Goal: Task Accomplishment & Management: Use online tool/utility

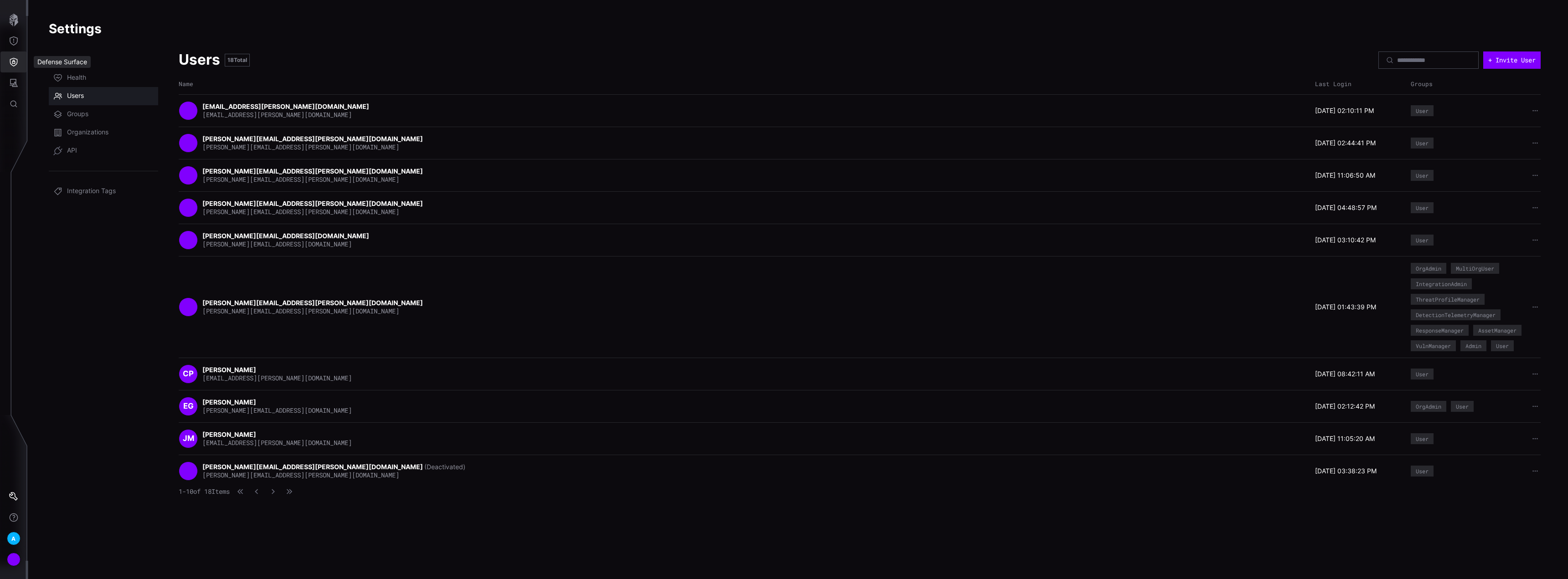
click at [16, 57] on button "Defense Surface" at bounding box center [14, 62] width 27 height 21
click at [85, 122] on div "Integrations" at bounding box center [85, 123] width 69 height 11
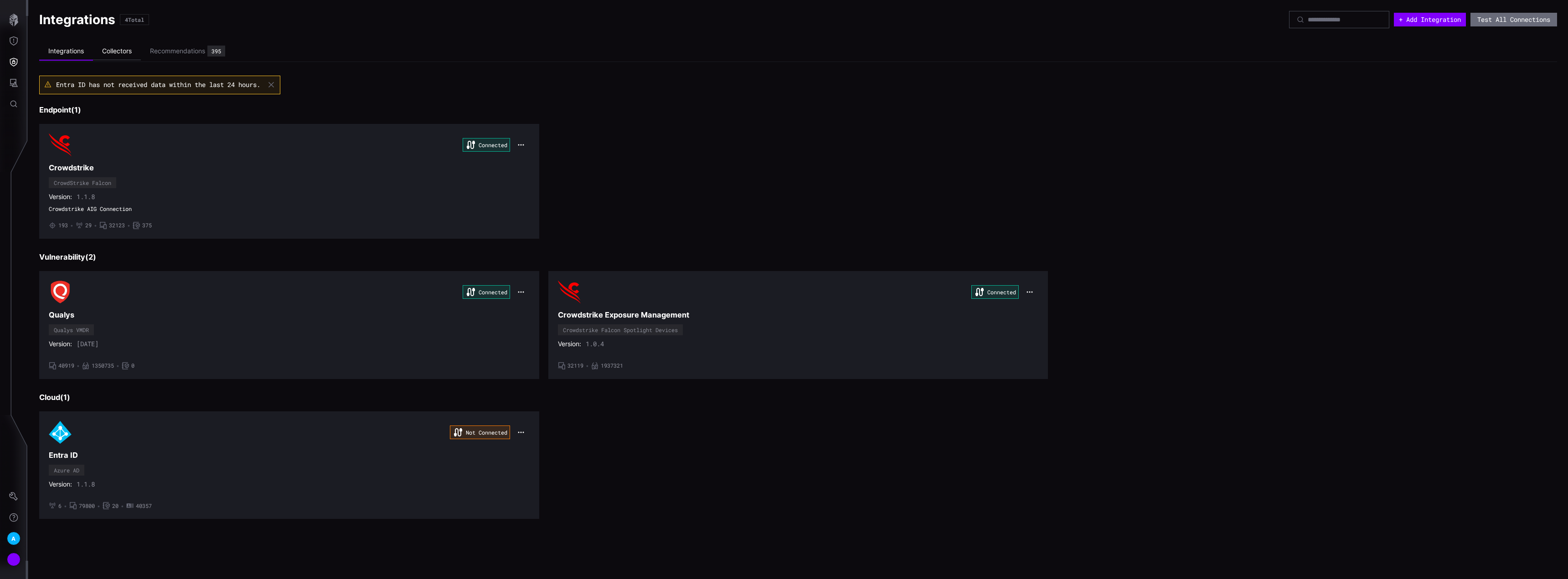
click at [121, 50] on li "Collectors" at bounding box center [116, 51] width 48 height 18
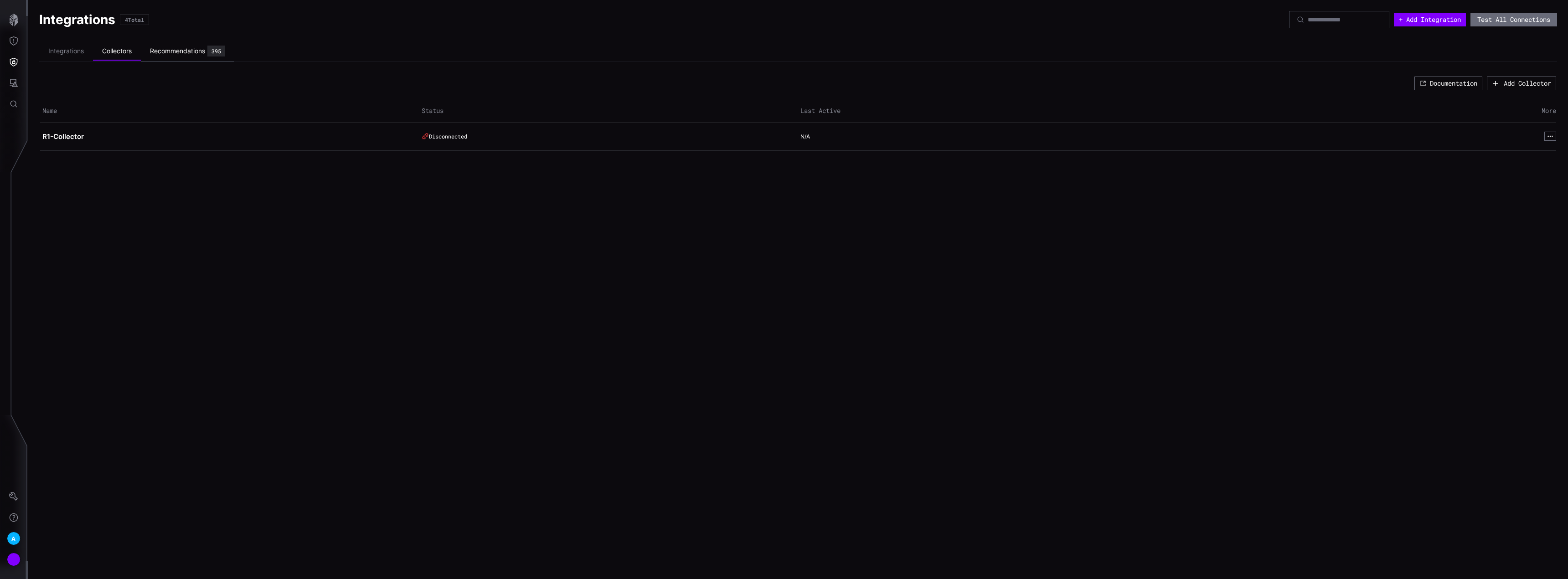
click at [179, 55] on div "Recommendations" at bounding box center [177, 50] width 55 height 8
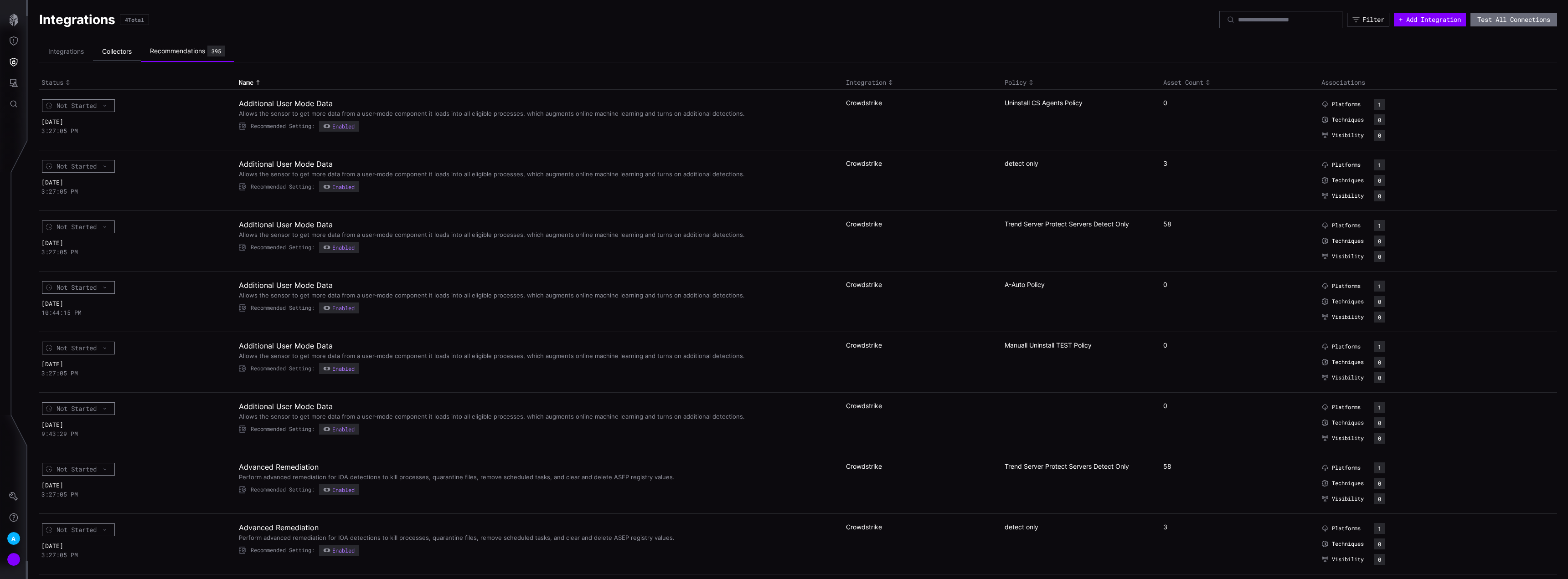
click at [107, 50] on li "Collectors" at bounding box center [116, 52] width 48 height 18
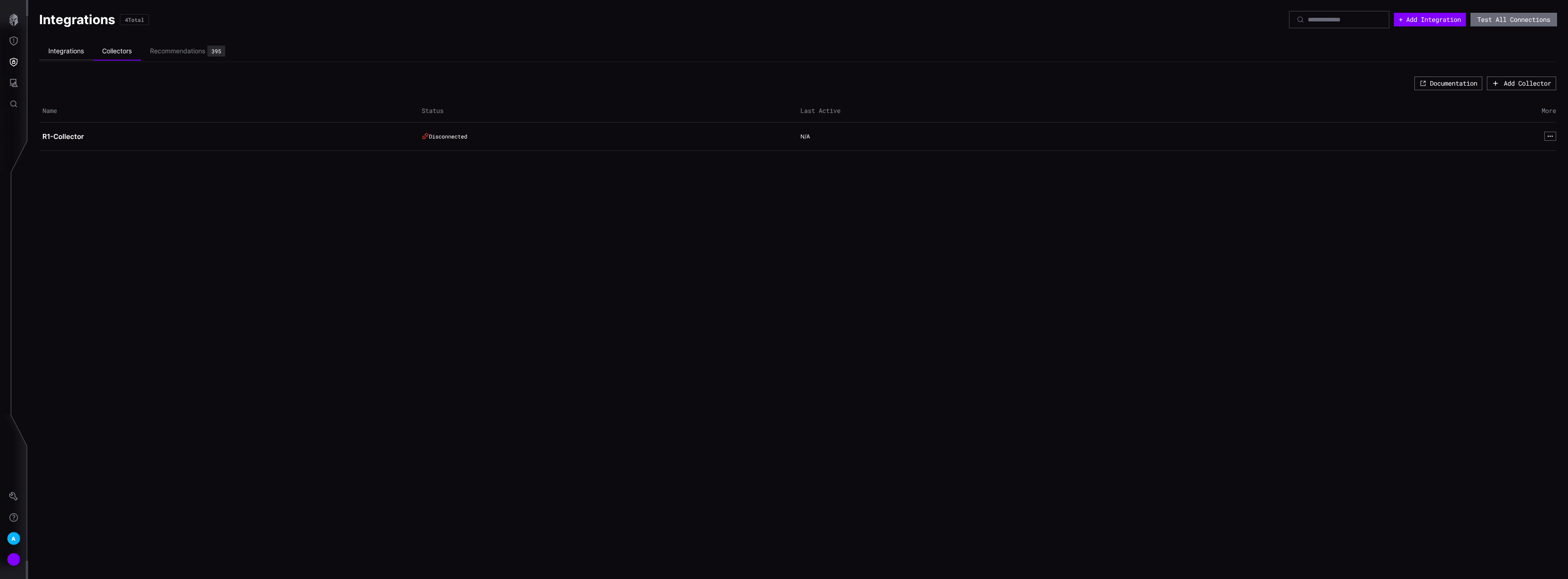
click at [65, 54] on li "Integrations" at bounding box center [66, 51] width 54 height 18
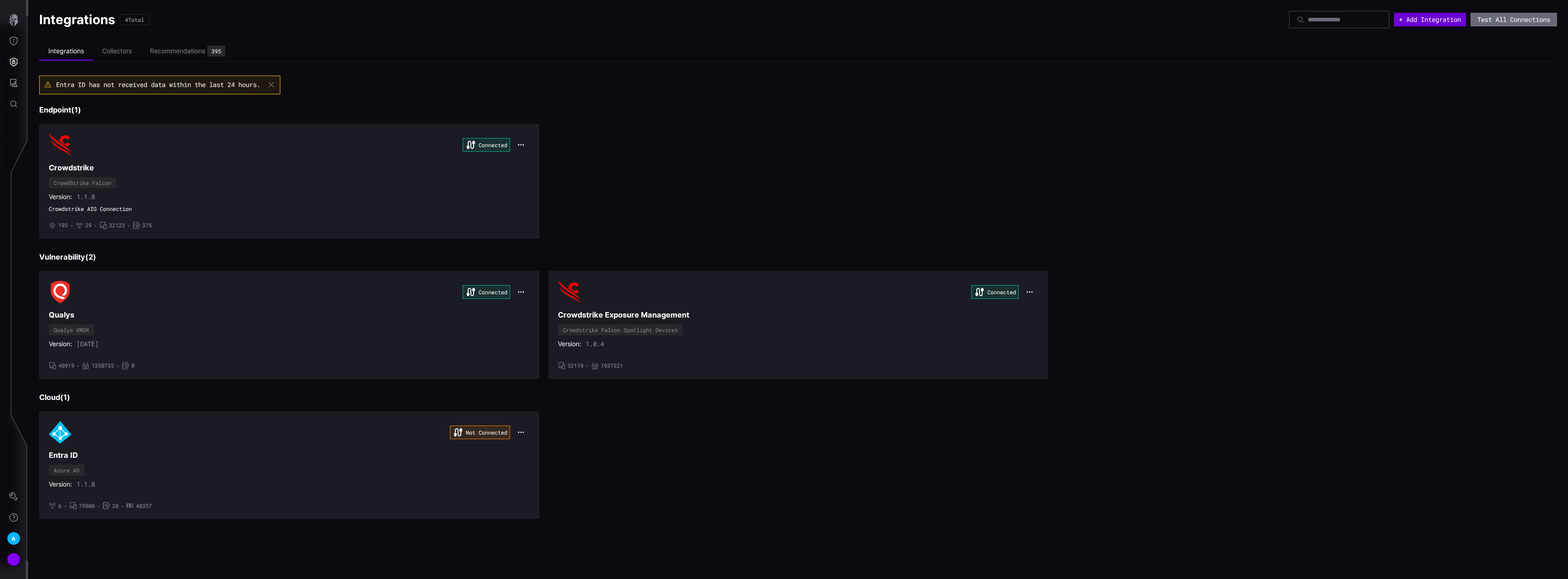
click at [1419, 19] on button "+ Add Integration" at bounding box center [1429, 19] width 72 height 13
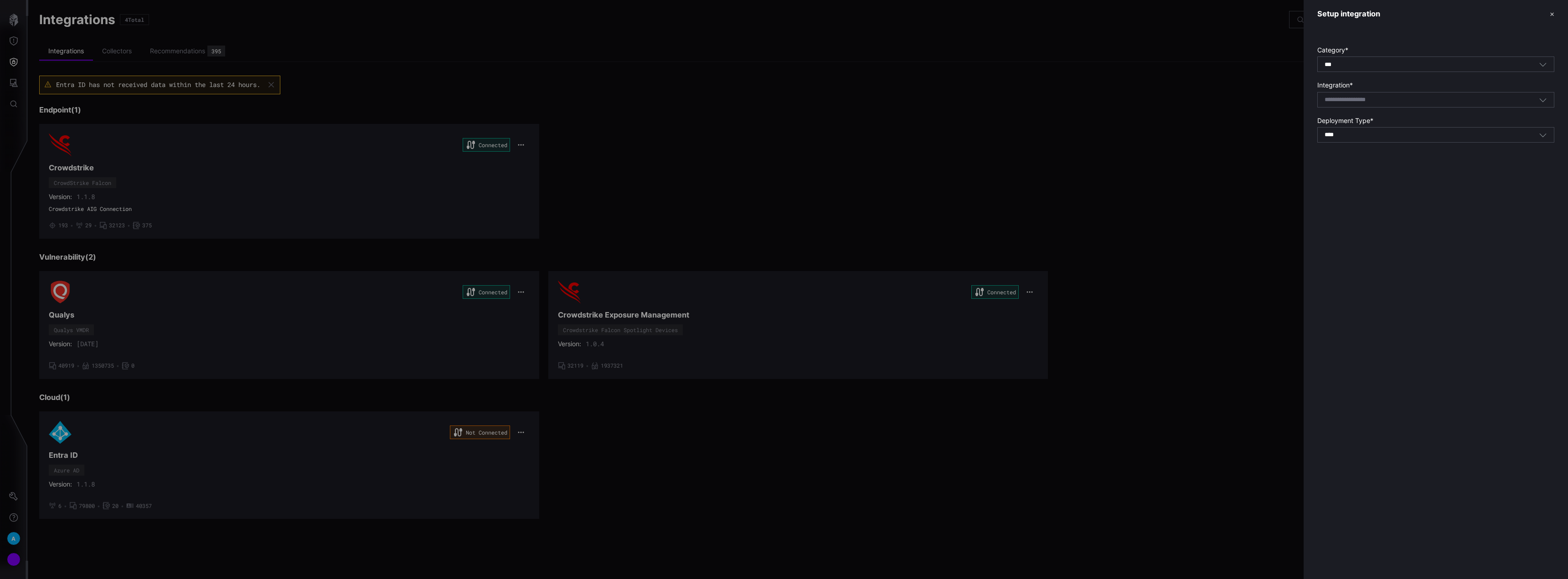
click at [1400, 93] on div "Select integration" at bounding box center [1435, 99] width 237 height 16
click at [1394, 61] on div "*** All" at bounding box center [1431, 64] width 214 height 8
click at [1379, 285] on div "Setup integration ✕ Category * *** All Integration * Select integration Deploym…" at bounding box center [1435, 289] width 264 height 579
click at [1368, 100] on input at bounding box center [1356, 100] width 65 height 7
type input "*"
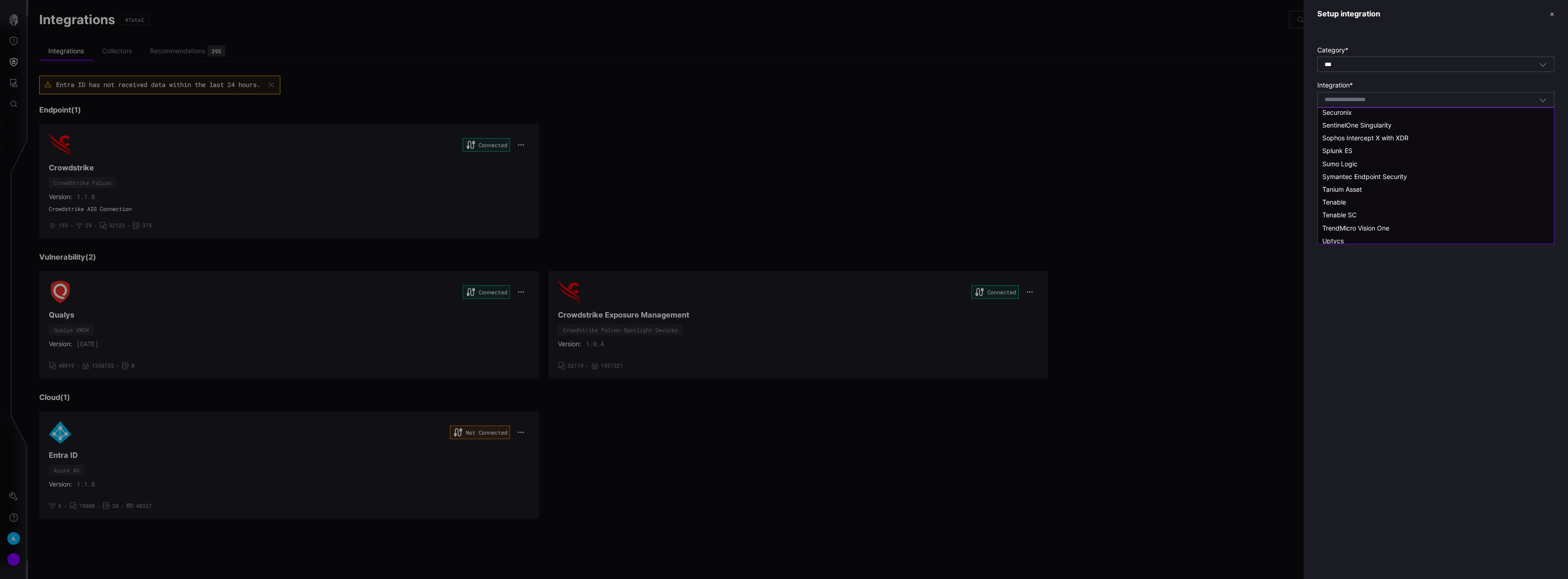
scroll to position [763, 0]
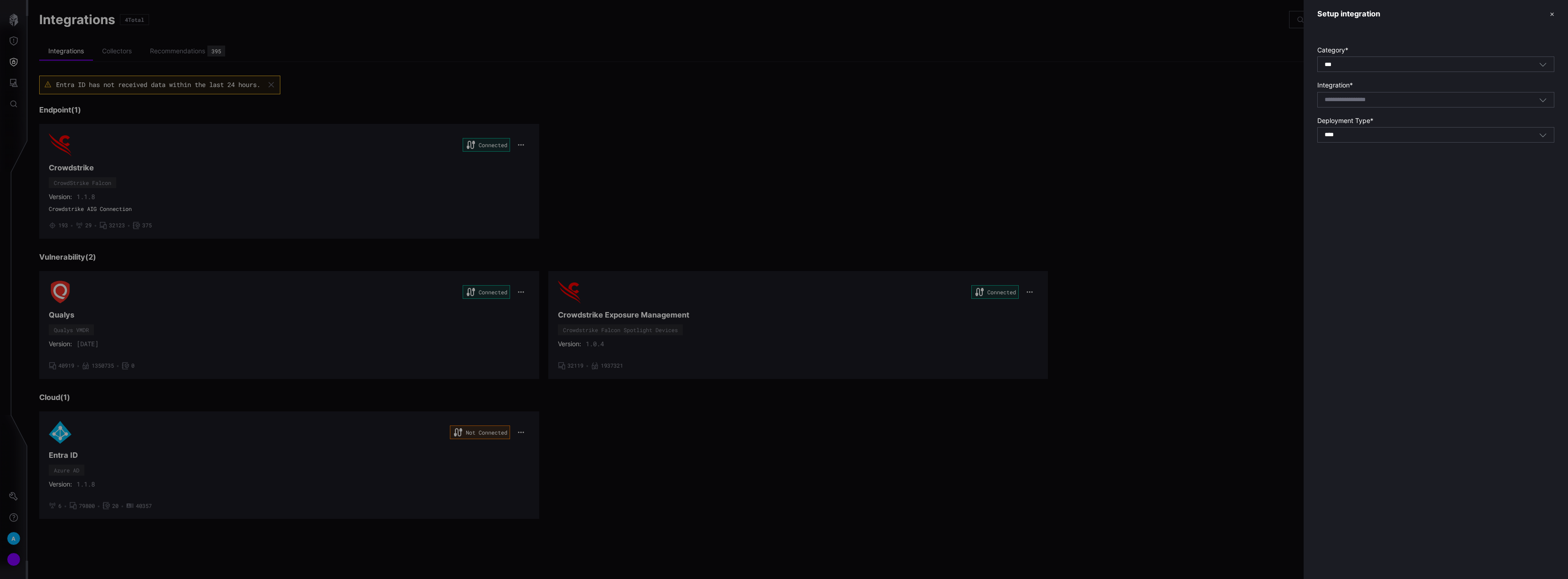
click at [1406, 362] on div "Setup integration ✕ Category * *** All Integration * Select integration Deploym…" at bounding box center [1435, 289] width 264 height 579
click at [1162, 168] on div at bounding box center [784, 289] width 1568 height 579
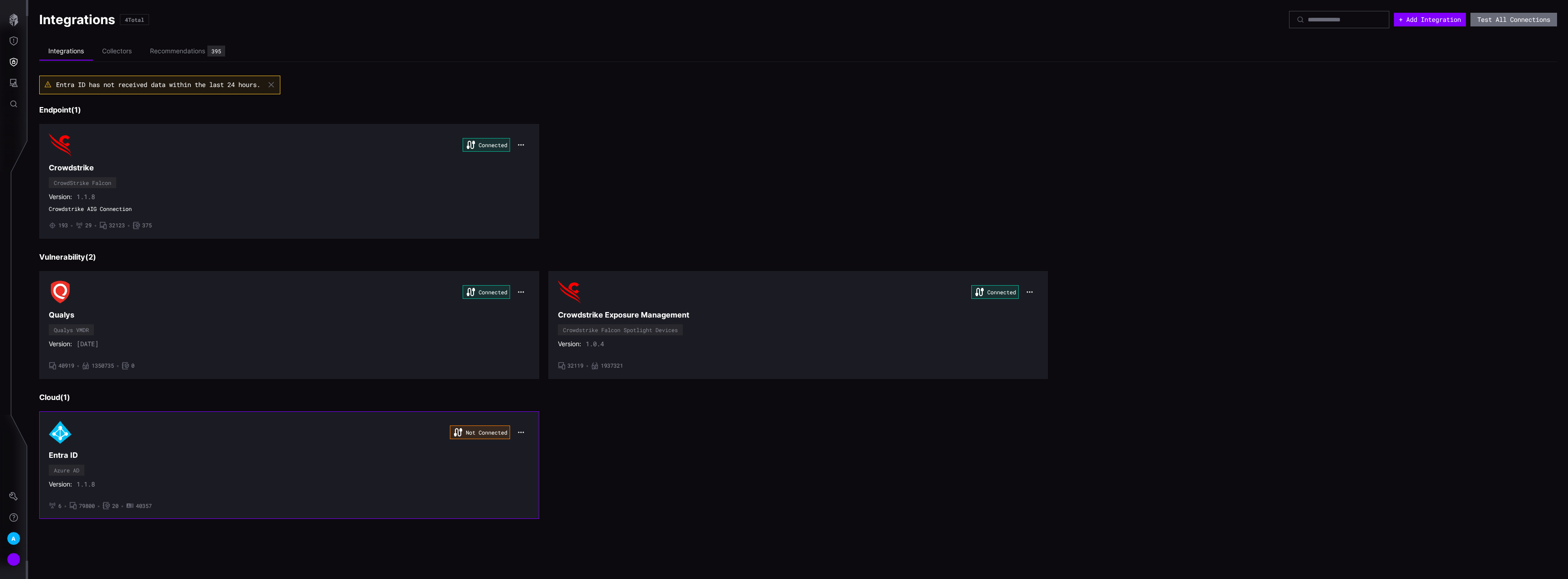
click at [522, 429] on icon "button" at bounding box center [521, 432] width 7 height 7
drag, startPoint x: 835, startPoint y: 455, endPoint x: 1098, endPoint y: 45, distance: 487.1
click at [836, 452] on div "Not Connected Entra ID Azure AD Version: 1.1.8 • 6 • 79800 • 20 • 40357" at bounding box center [798, 465] width 1518 height 107
